Goal: Information Seeking & Learning: Learn about a topic

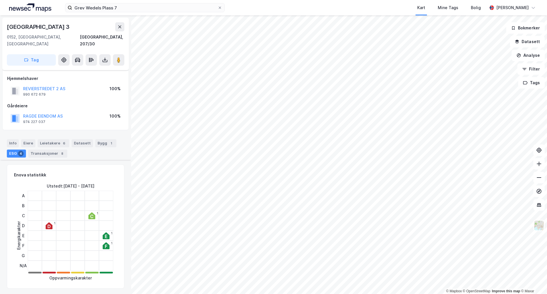
scroll to position [152, 0]
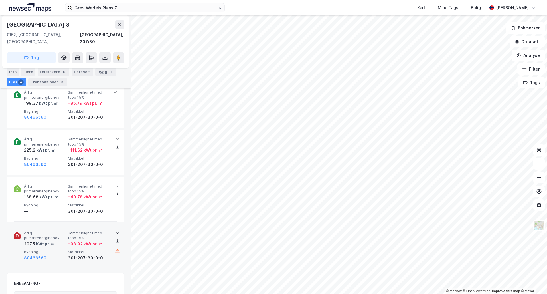
scroll to position [295, 0]
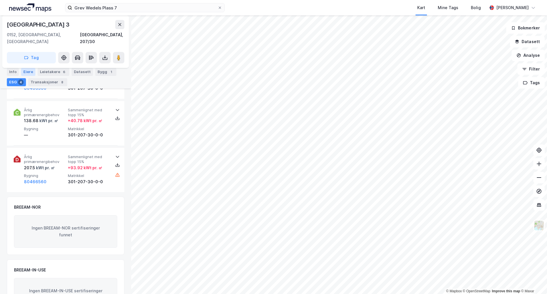
click at [25, 73] on div "Eiere" at bounding box center [28, 72] width 14 height 8
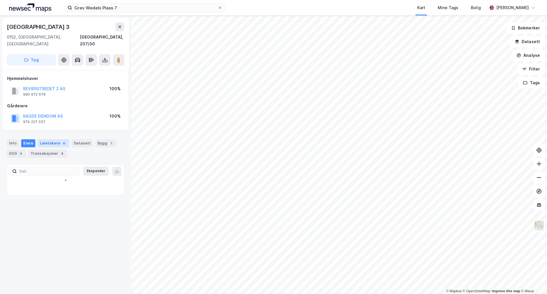
click at [51, 140] on div "Leietakere 6" at bounding box center [54, 143] width 32 height 8
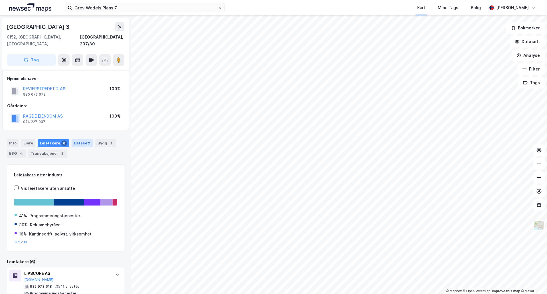
click at [80, 139] on div "Datasett" at bounding box center [82, 143] width 21 height 8
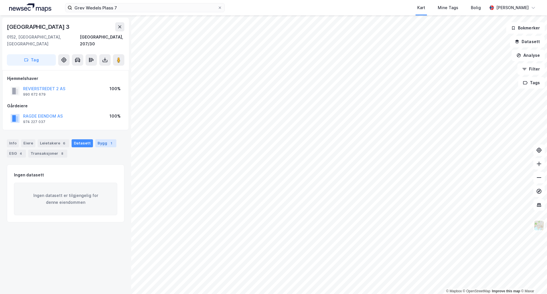
click at [103, 139] on div "Bygg 1" at bounding box center [105, 143] width 21 height 8
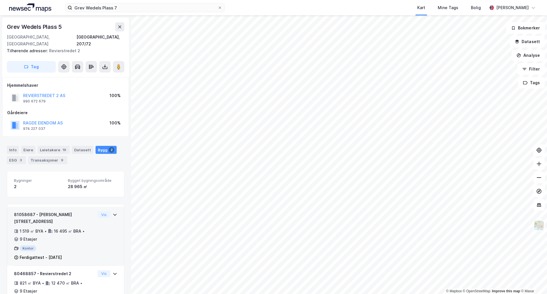
scroll to position [19, 0]
